Goal: Find specific page/section

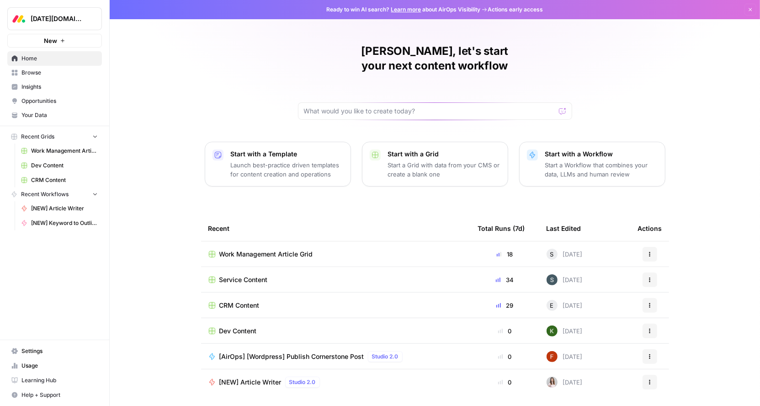
click at [48, 82] on link "Insights" at bounding box center [54, 86] width 95 height 15
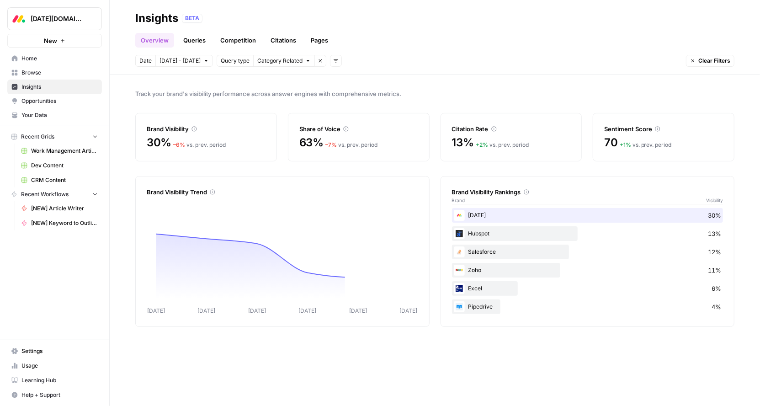
click at [40, 101] on span "Opportunities" at bounding box center [59, 101] width 76 height 8
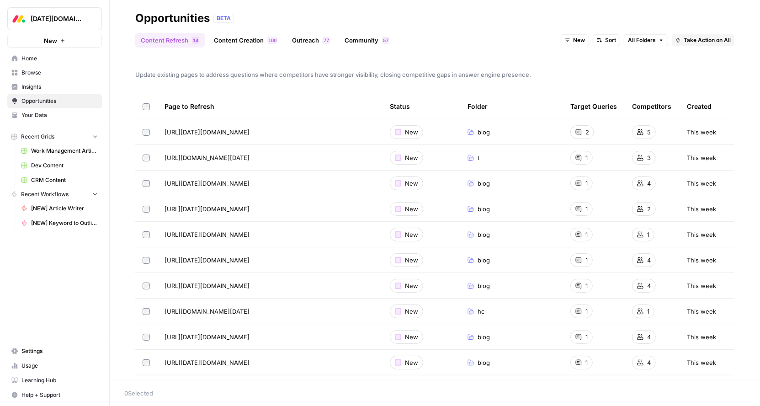
click at [252, 40] on link "Content Creation 0 0 1" at bounding box center [245, 40] width 74 height 15
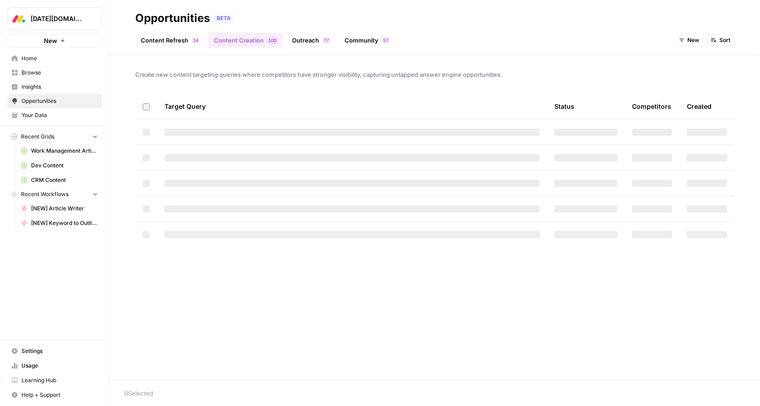
click at [160, 41] on link "Content Refresh 4 1" at bounding box center [169, 40] width 69 height 15
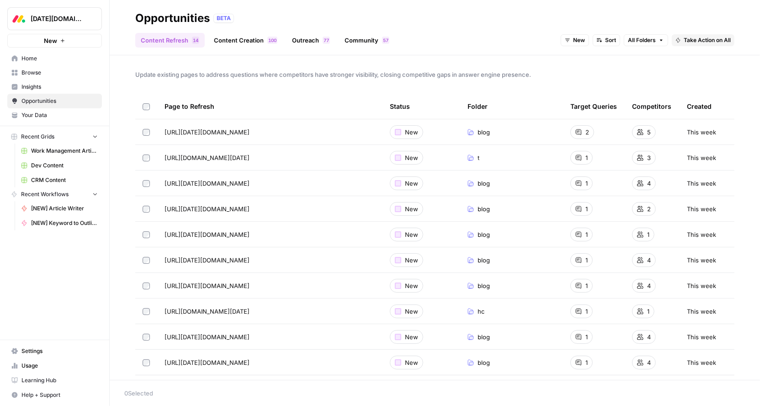
click at [641, 38] on span "All Folders" at bounding box center [642, 40] width 28 height 8
click at [442, 81] on div "Update existing pages to address questions where competitors have stronger visi…" at bounding box center [435, 217] width 650 height 324
